Goal: Transaction & Acquisition: Subscribe to service/newsletter

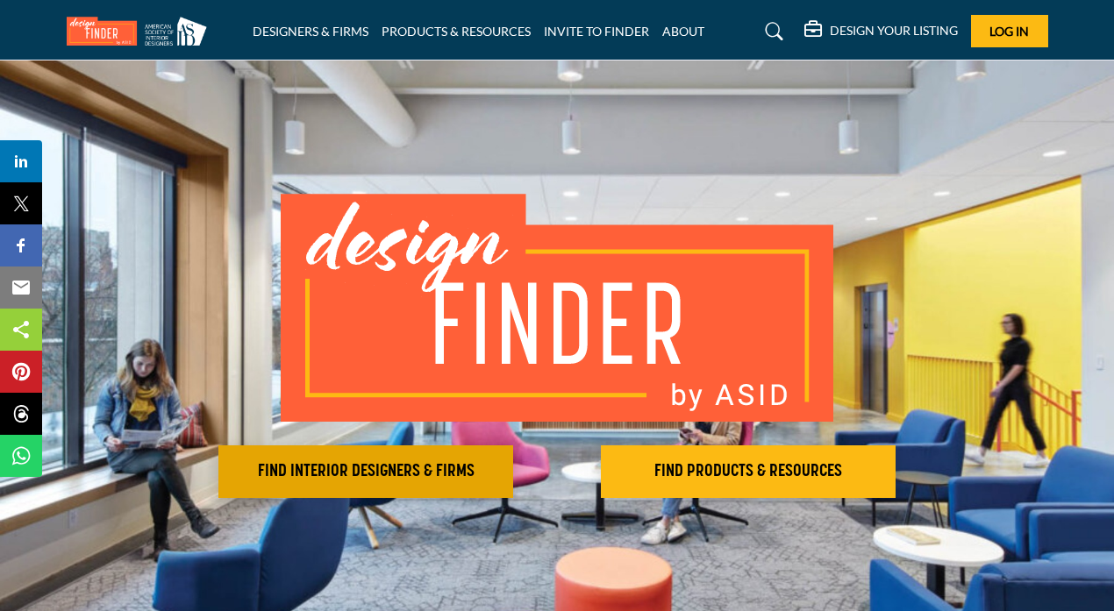
click at [406, 485] on button "FIND INTERIOR DESIGNERS & FIRMS" at bounding box center [365, 472] width 295 height 53
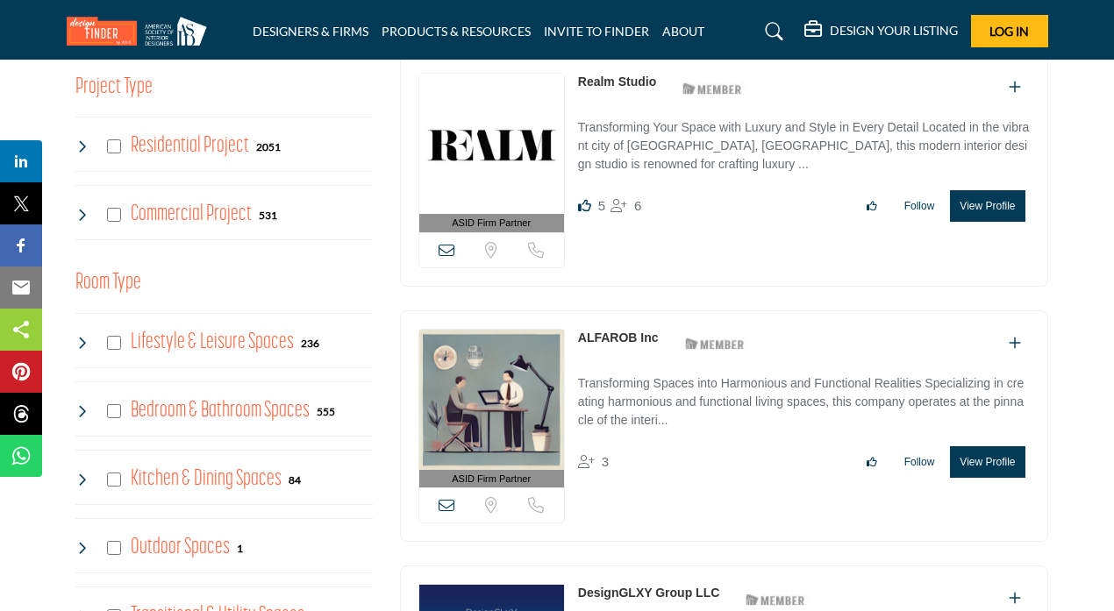
scroll to position [553, 0]
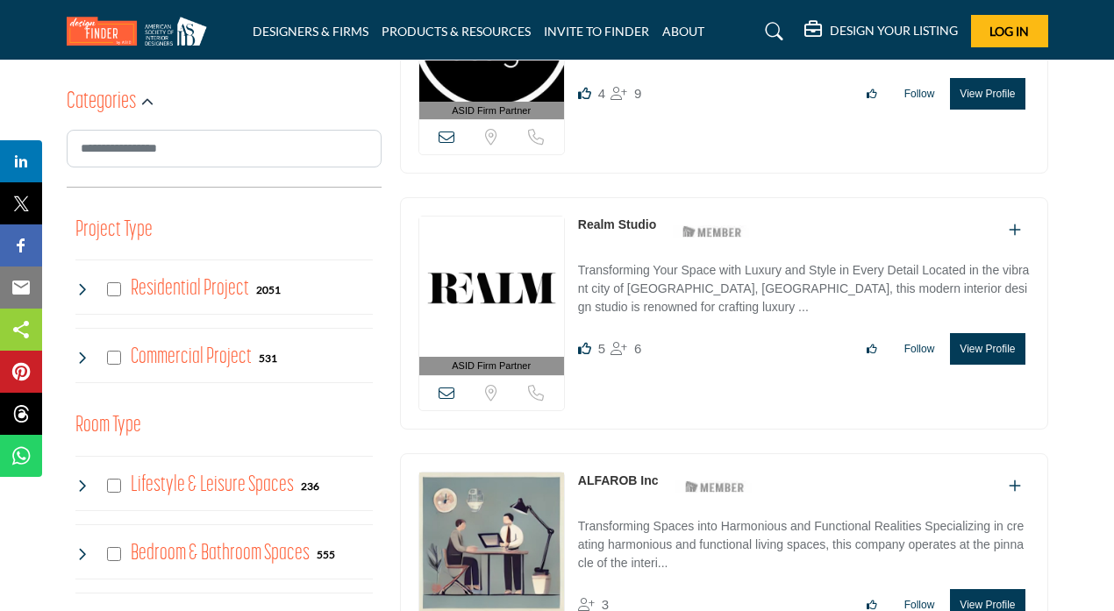
click at [83, 296] on icon at bounding box center [82, 289] width 14 height 14
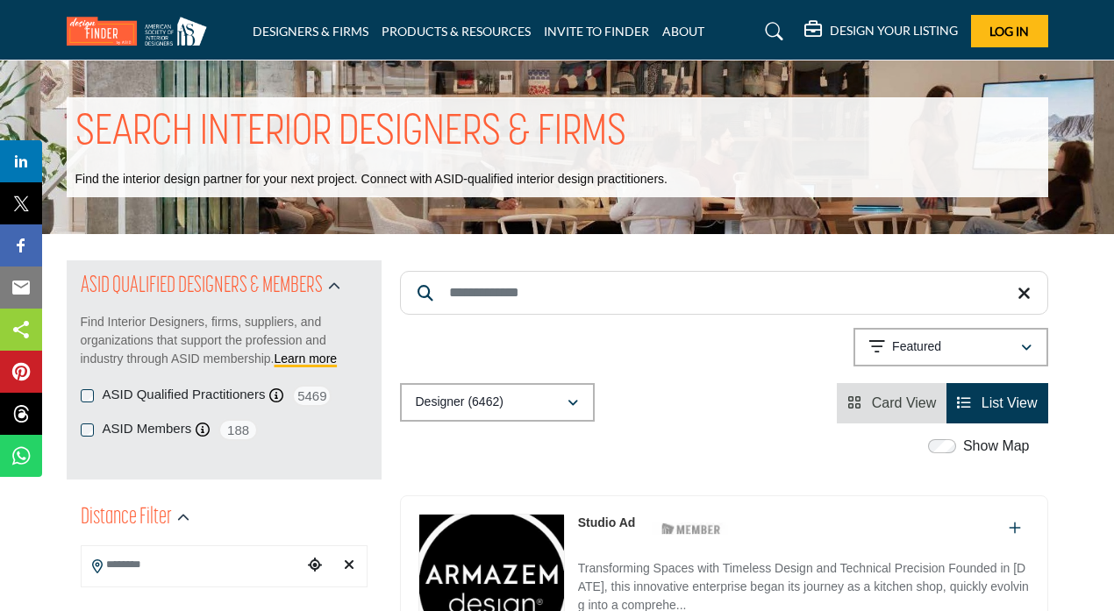
scroll to position [0, 0]
click at [565, 288] on input "Search Keyword" at bounding box center [724, 293] width 648 height 44
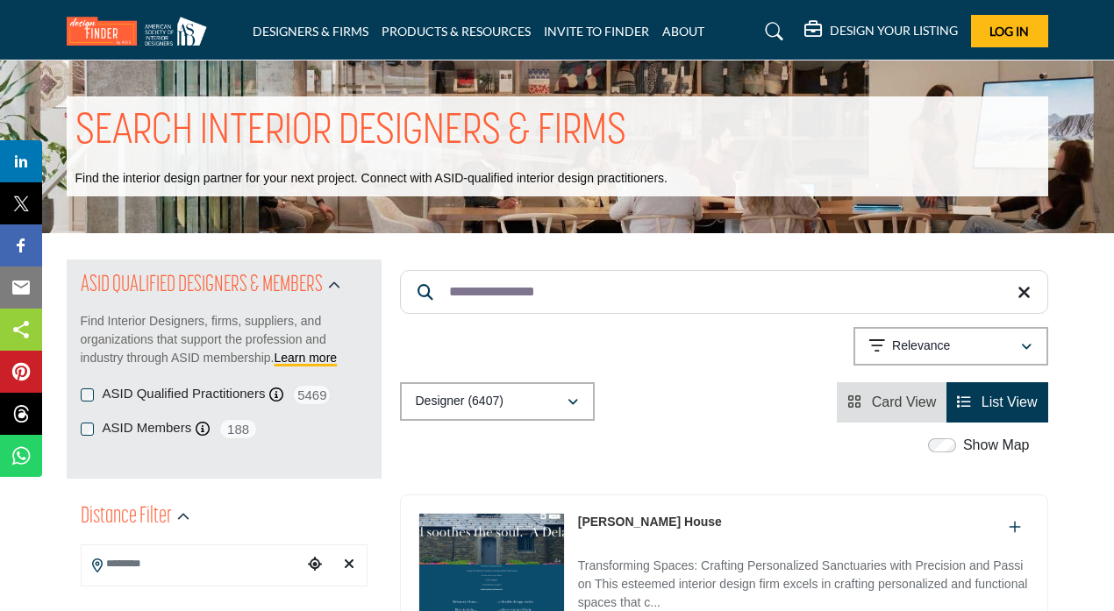
scroll to position [85, 0]
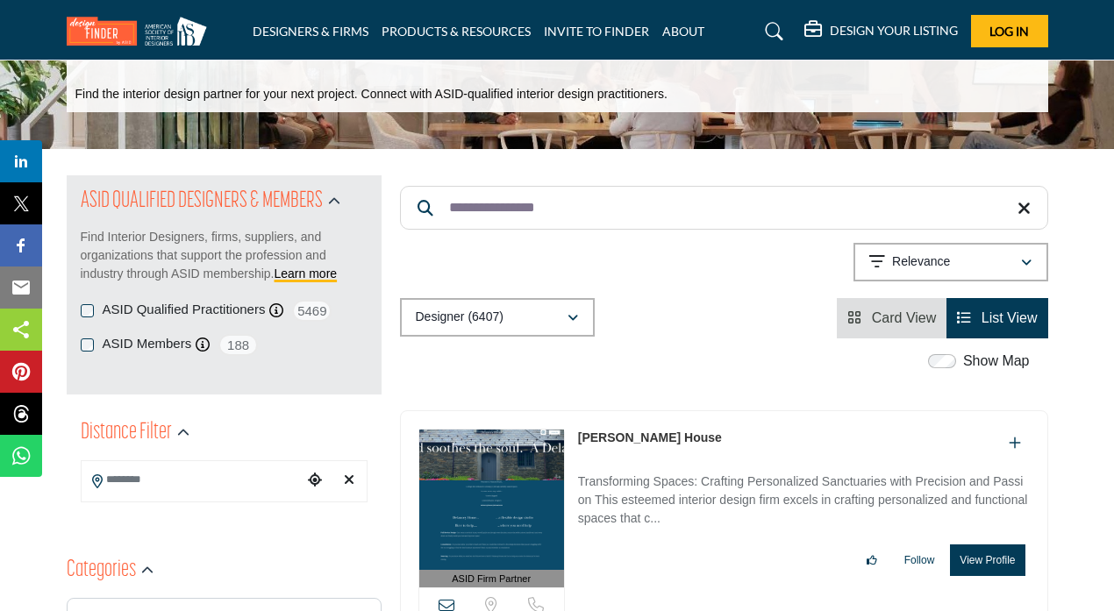
click at [1034, 215] on input "**********" at bounding box center [724, 208] width 648 height 44
type input "**********"
click at [868, 34] on h5 "DESIGN YOUR LISTING" at bounding box center [894, 31] width 128 height 16
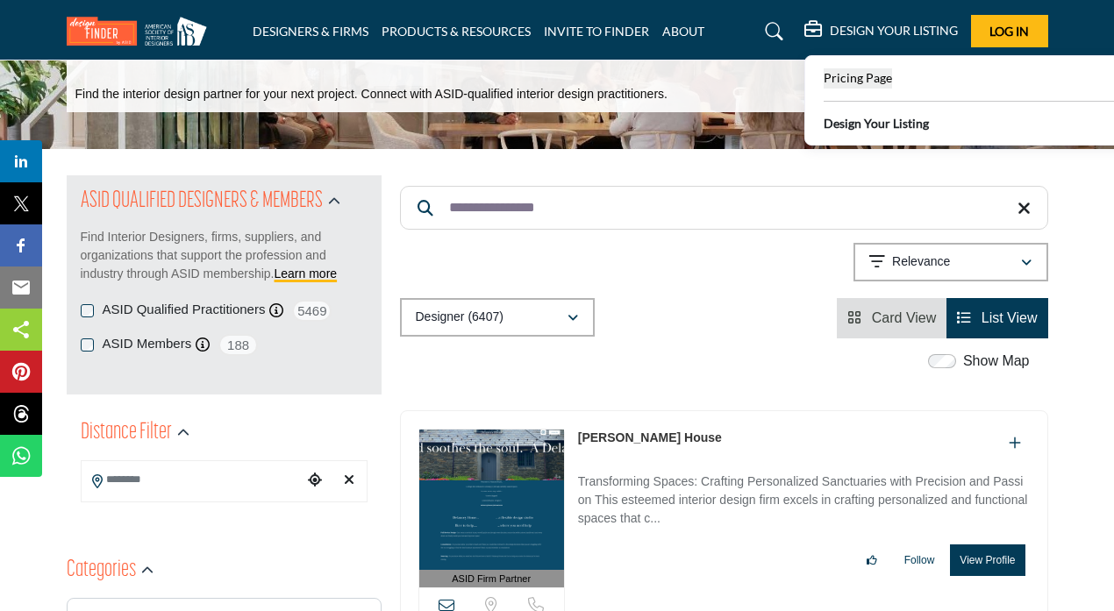
click at [844, 82] on span "Pricing Page" at bounding box center [858, 77] width 68 height 15
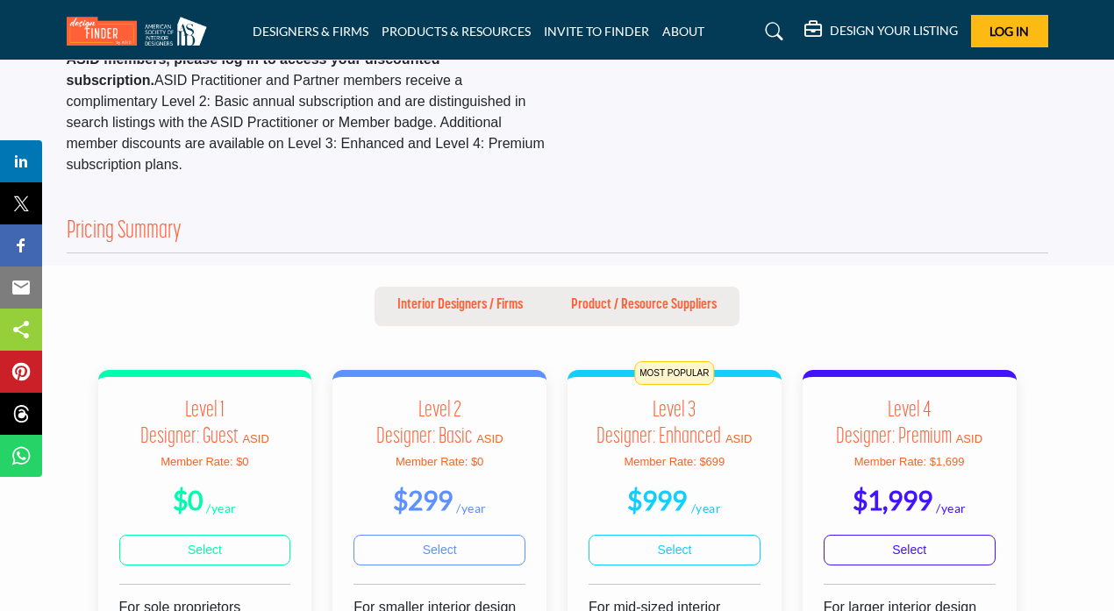
scroll to position [362, 0]
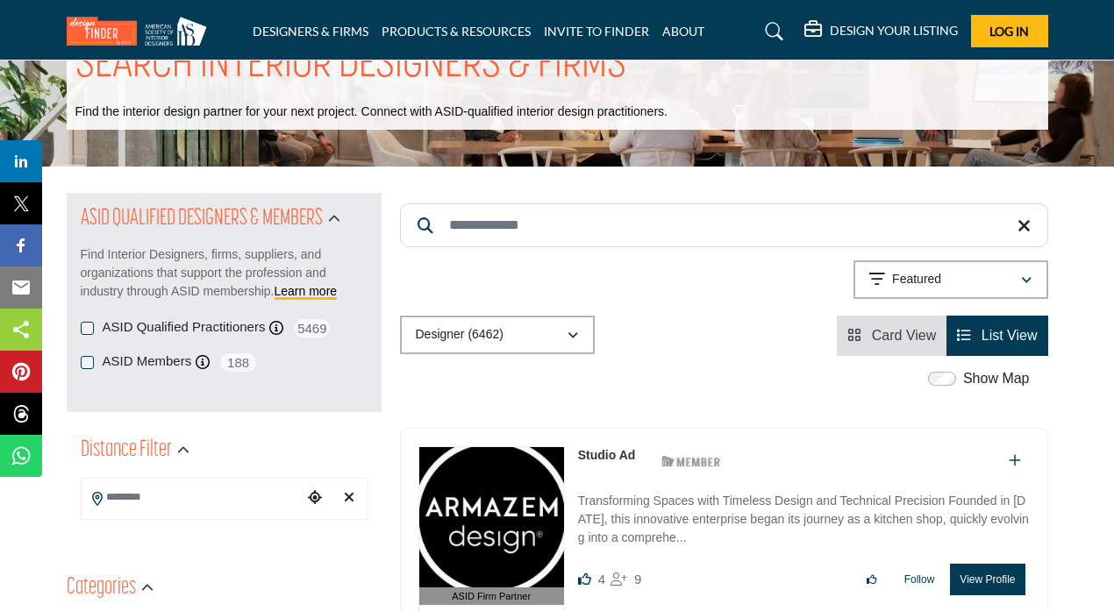
scroll to position [69, 0]
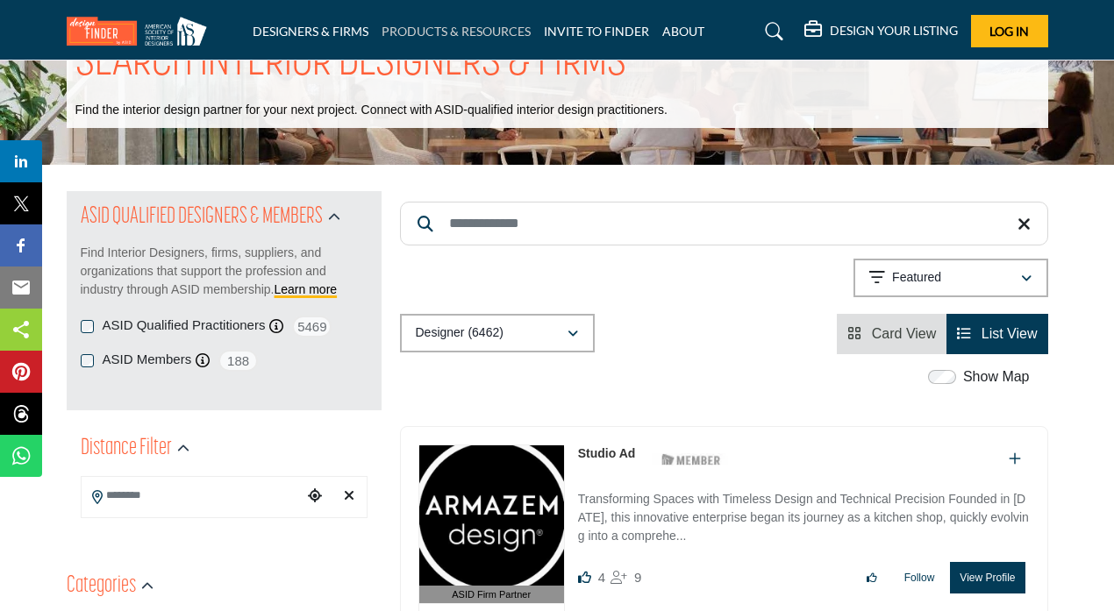
click at [426, 32] on link "PRODUCTS & RESOURCES" at bounding box center [456, 31] width 149 height 15
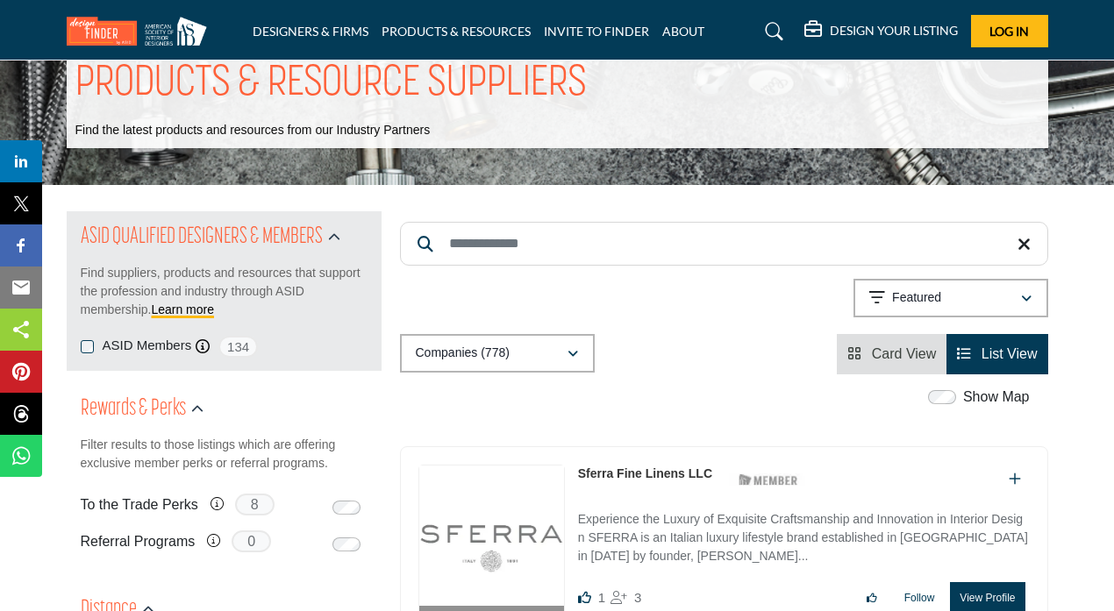
scroll to position [55, 0]
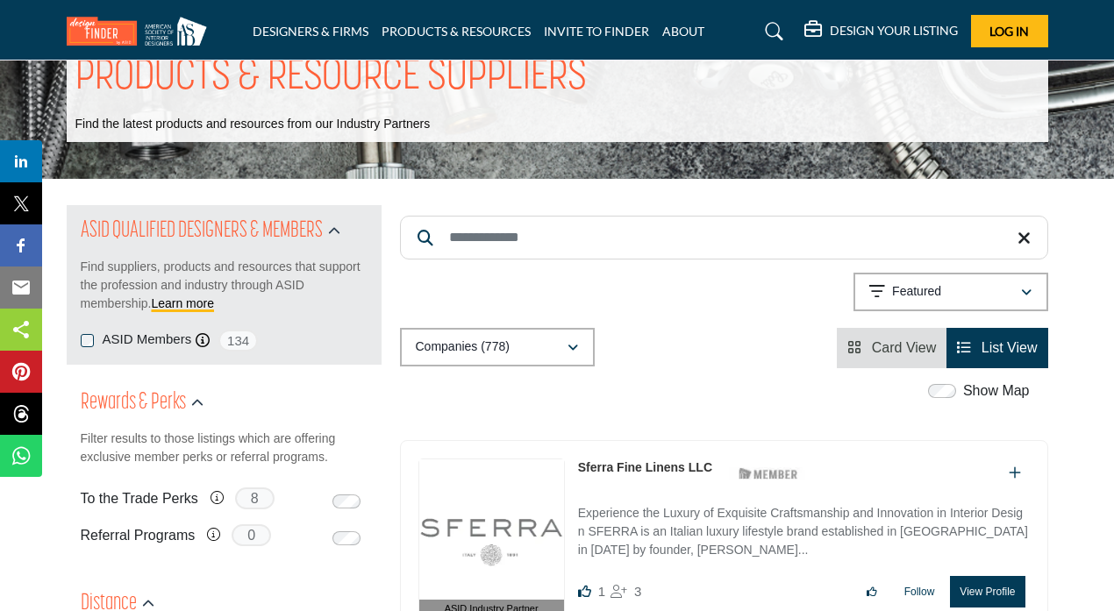
click at [172, 332] on label "ASID Members" at bounding box center [147, 340] width 89 height 20
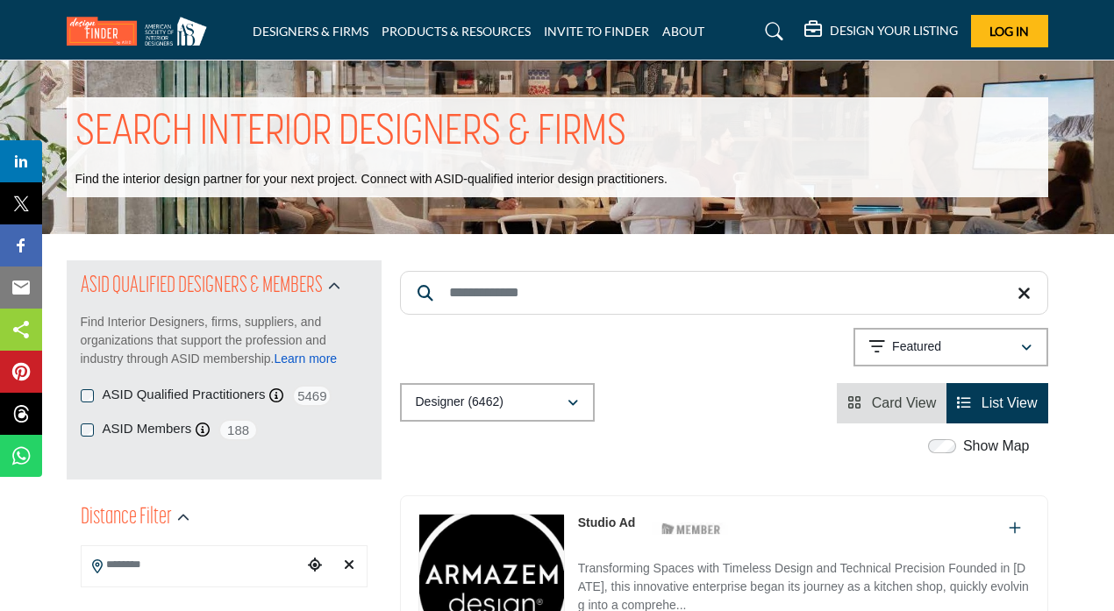
click at [312, 358] on link "Learn more" at bounding box center [306, 359] width 63 height 14
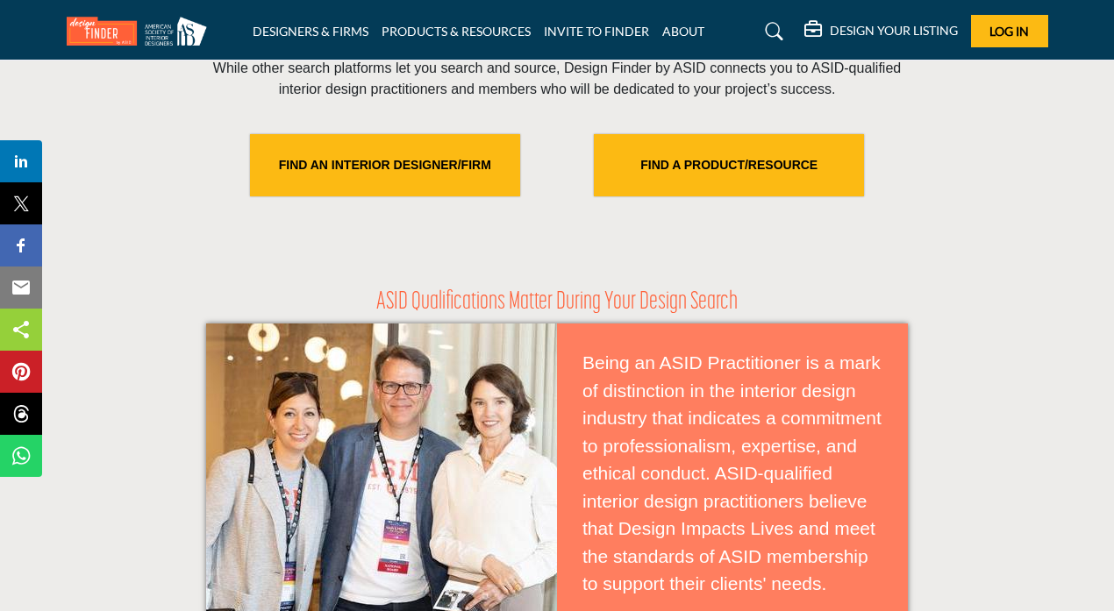
scroll to position [559, 0]
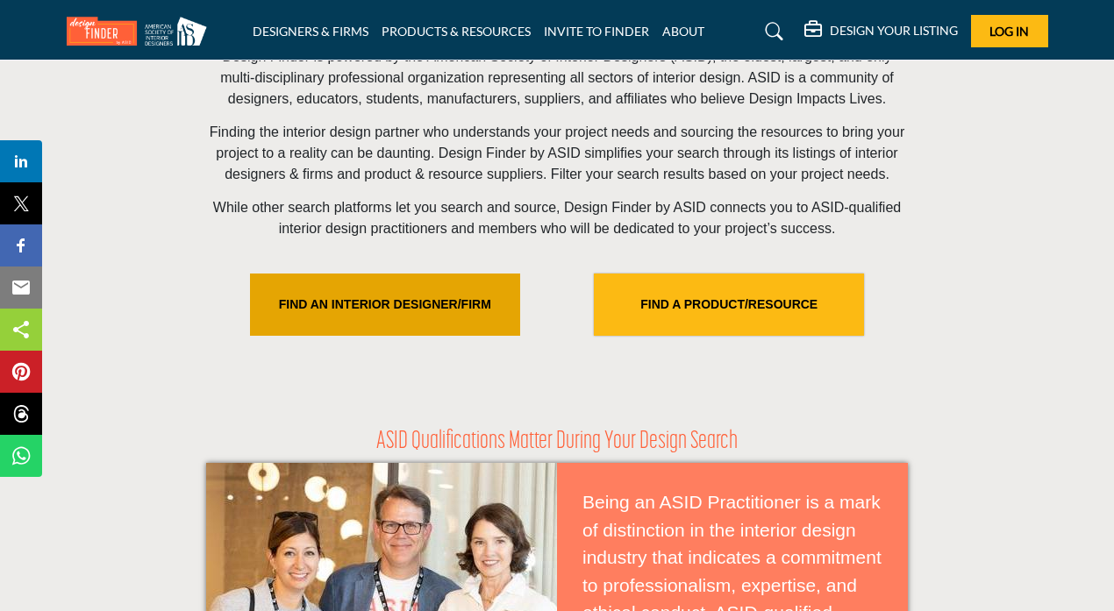
click at [396, 323] on link "FIND AN INTERIOR DESIGNER/FIRM" at bounding box center [385, 305] width 270 height 62
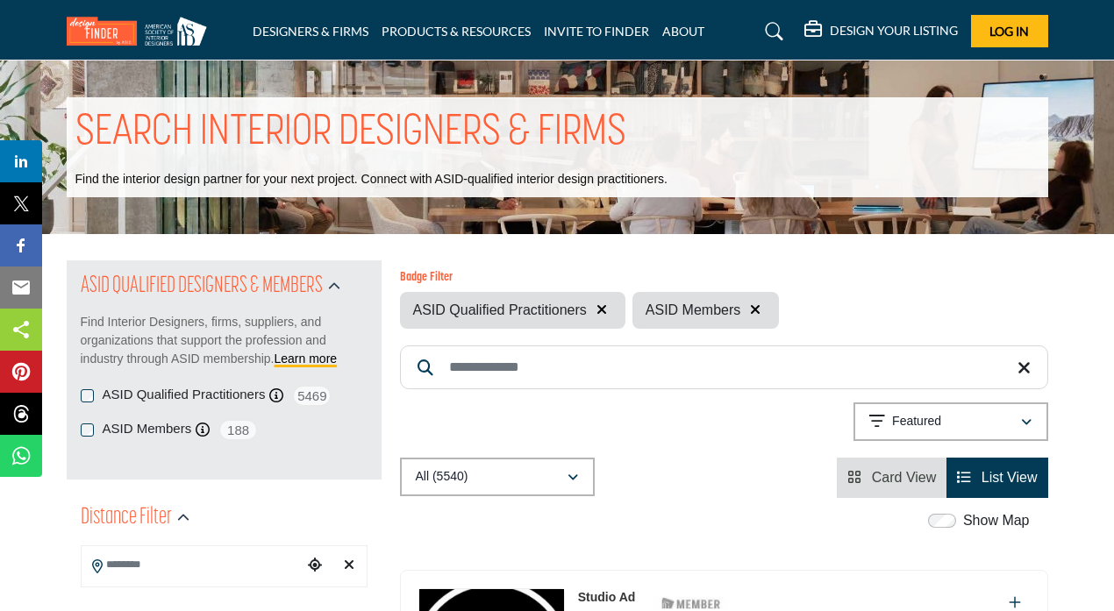
click at [660, 363] on input "Search Keyword" at bounding box center [724, 368] width 648 height 44
type input "**********"
click at [834, 33] on h5 "DESIGN YOUR LISTING" at bounding box center [894, 31] width 128 height 16
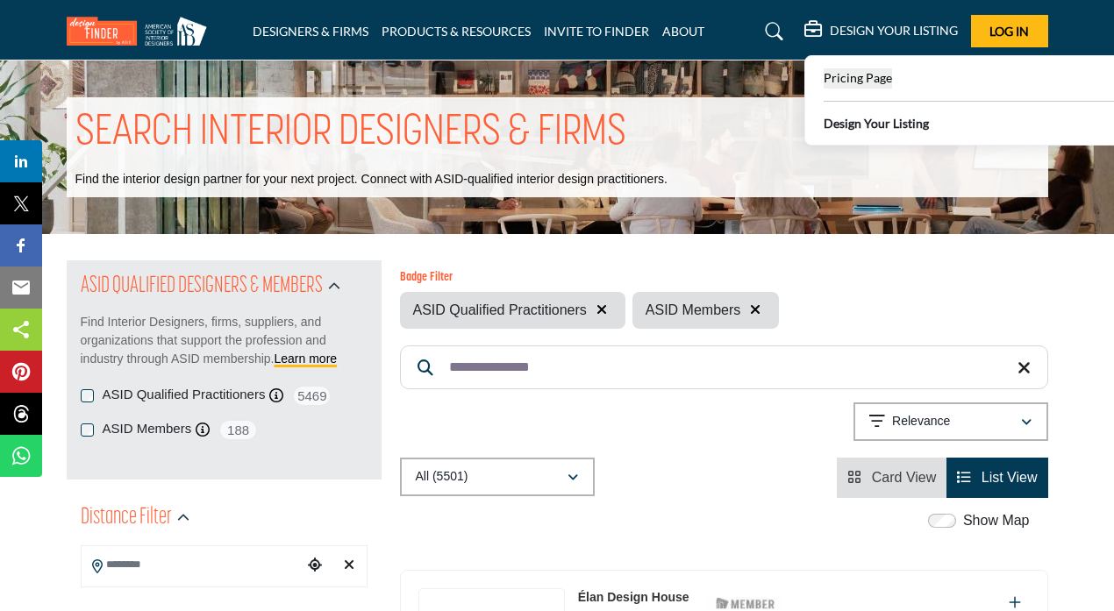
click at [864, 85] on span "Pricing Page" at bounding box center [858, 77] width 68 height 15
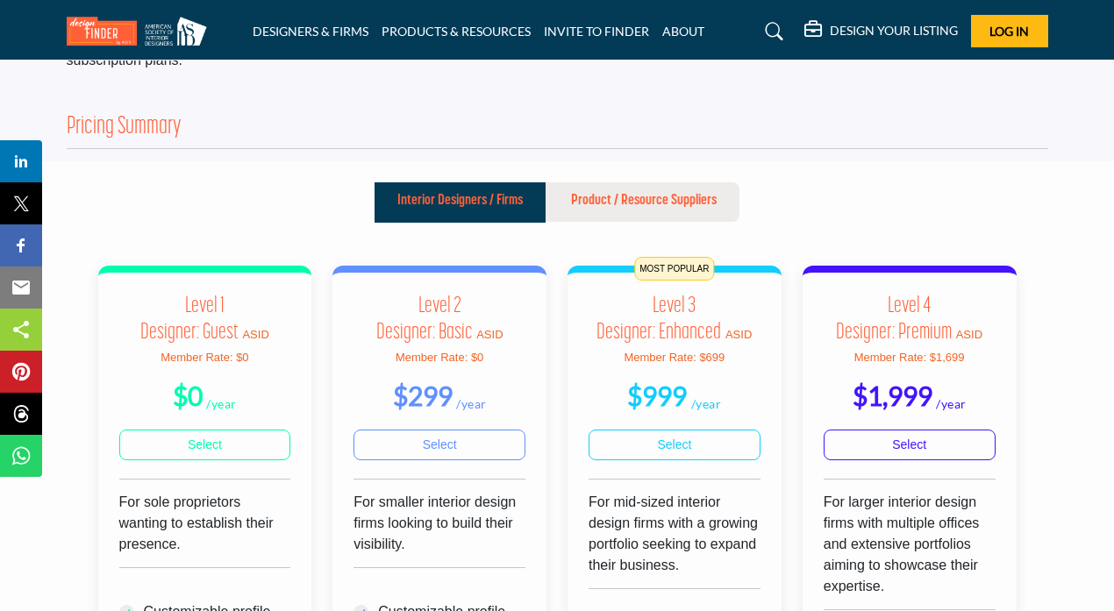
scroll to position [698, 0]
